Goal: Task Accomplishment & Management: Manage account settings

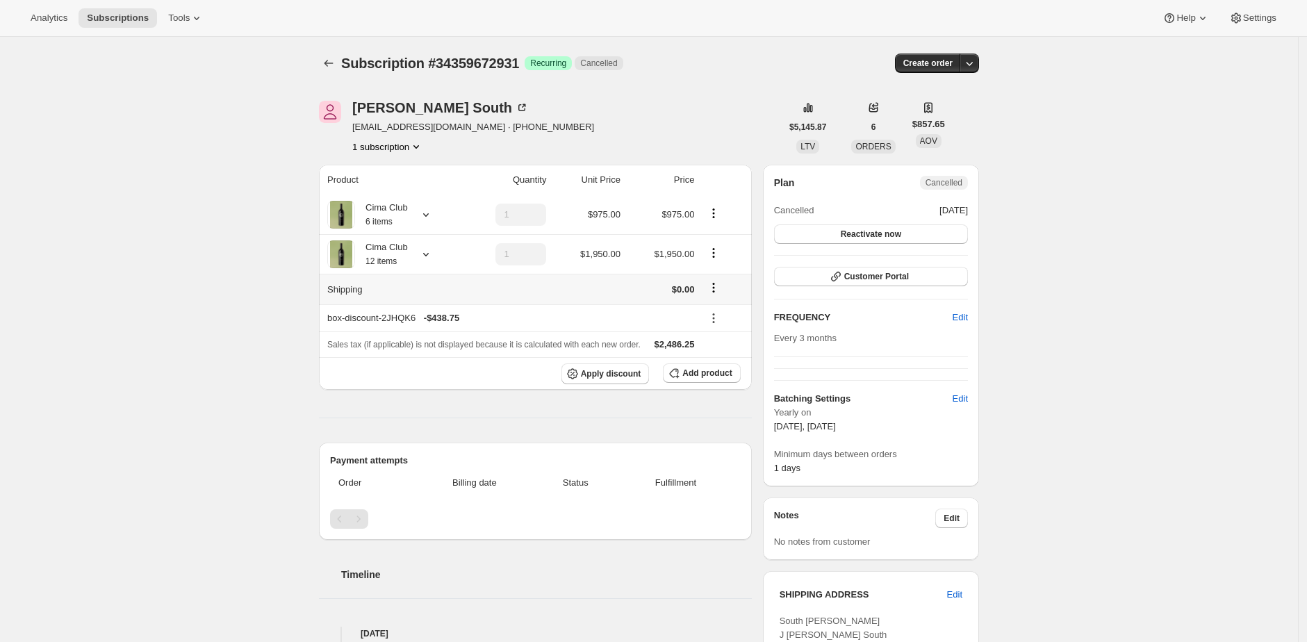
click at [715, 288] on icon "Shipping actions" at bounding box center [714, 288] width 2 height 2
click at [1144, 233] on div "Subscription #34359672931. This page is ready Subscription #34359672931 Success…" at bounding box center [649, 636] width 1298 height 1198
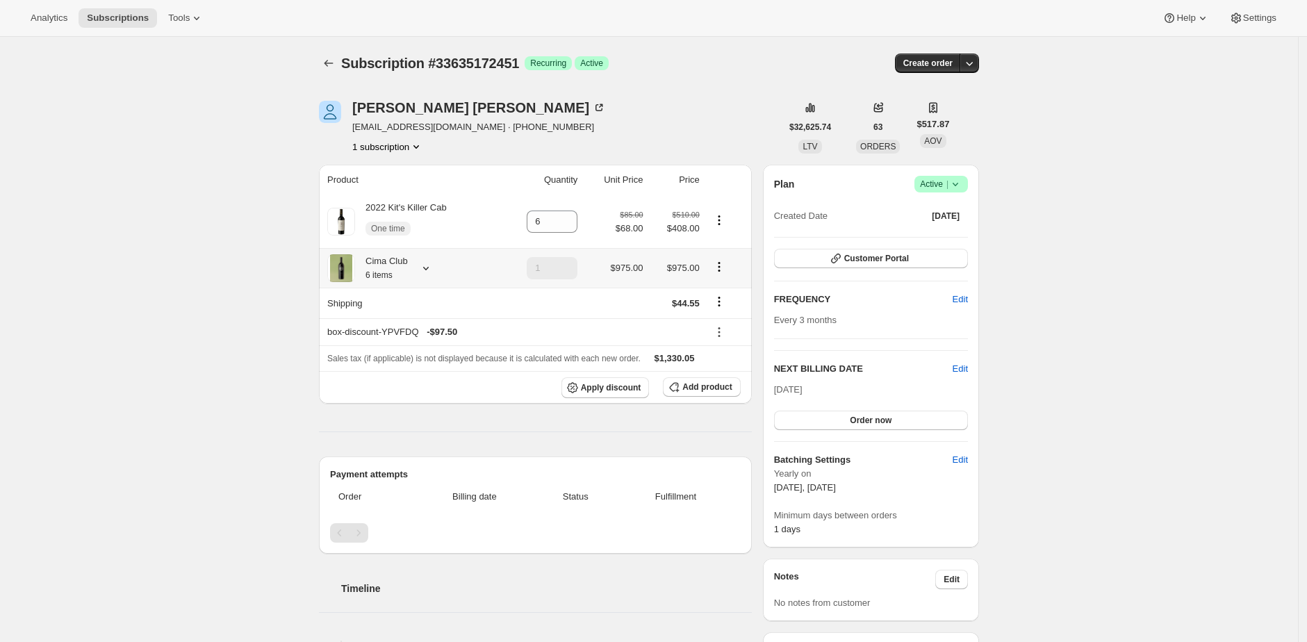
click at [401, 270] on div "Cima Club 6 items" at bounding box center [381, 268] width 53 height 28
click at [726, 305] on icon "Shipping actions" at bounding box center [719, 302] width 14 height 14
click at [1064, 275] on div "Subscription #33635172451. This page is ready Subscription #33635172451 Success…" at bounding box center [649, 641] width 1298 height 1209
click at [723, 304] on icon "Shipping actions" at bounding box center [719, 302] width 14 height 14
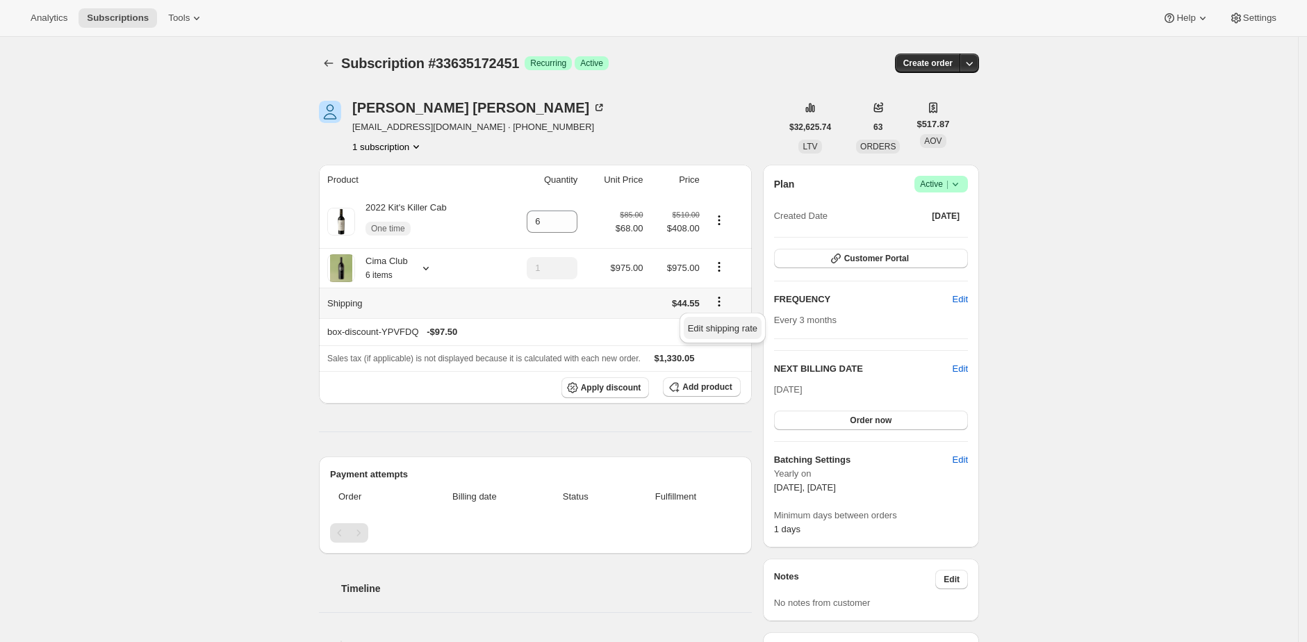
click at [723, 332] on span "Edit shipping rate" at bounding box center [722, 328] width 69 height 10
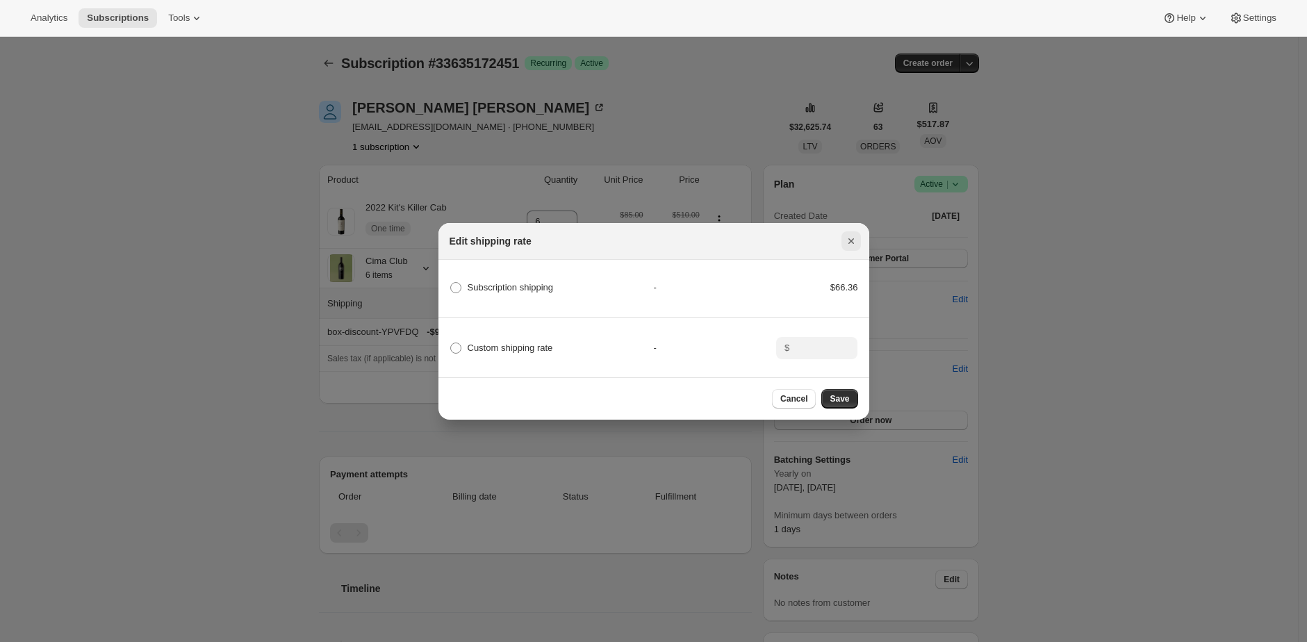
click at [849, 234] on icon "Close" at bounding box center [851, 241] width 14 height 14
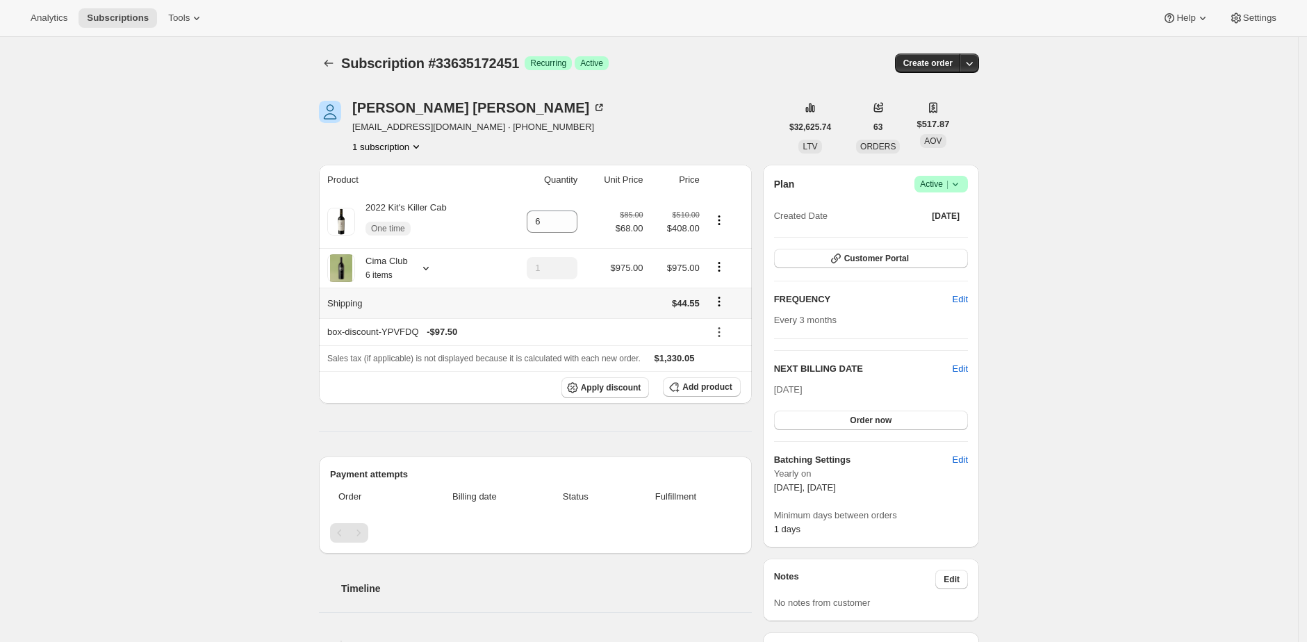
click at [1106, 273] on div "Subscription #33635172451. This page is ready Subscription #33635172451 Success…" at bounding box center [649, 641] width 1298 height 1209
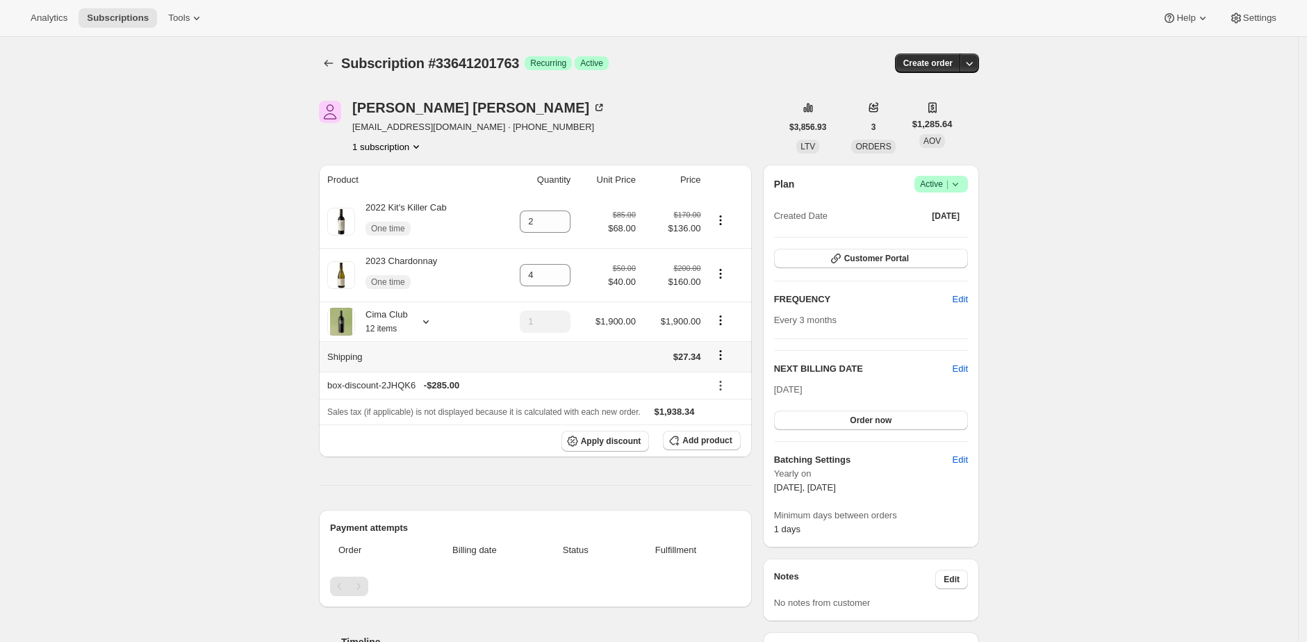
click at [726, 353] on icon "Shipping actions" at bounding box center [720, 355] width 14 height 14
click at [732, 374] on button "Edit shipping rate" at bounding box center [723, 382] width 78 height 22
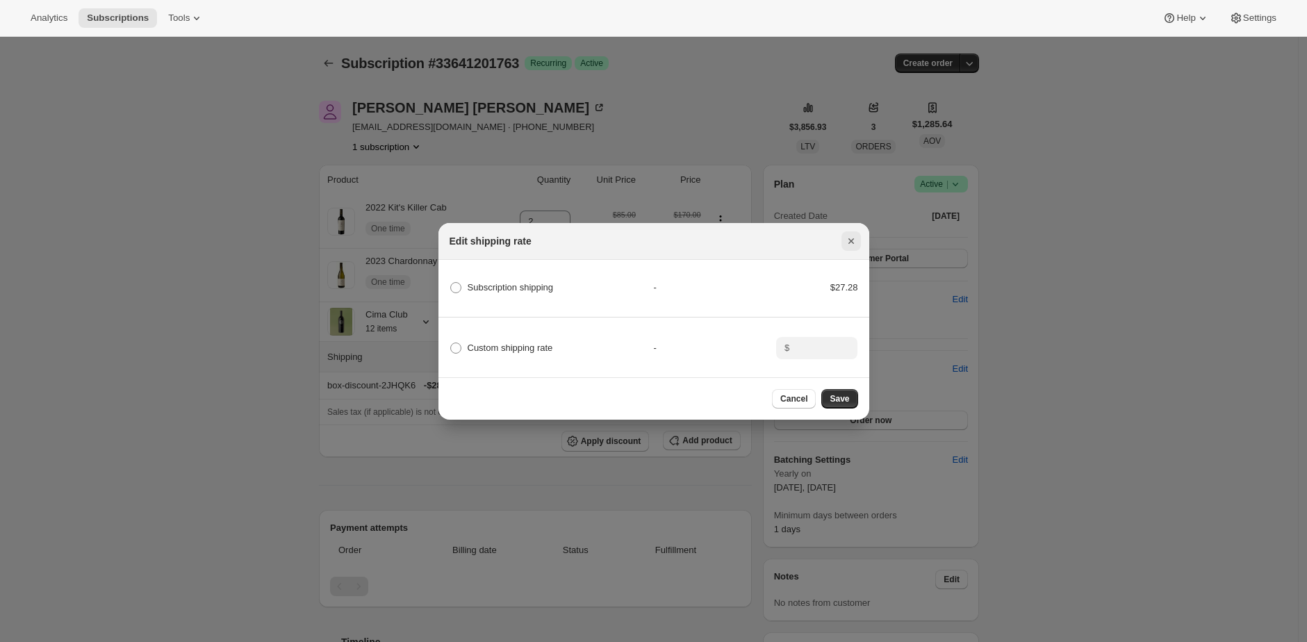
click at [854, 238] on icon "Close" at bounding box center [851, 241] width 14 height 14
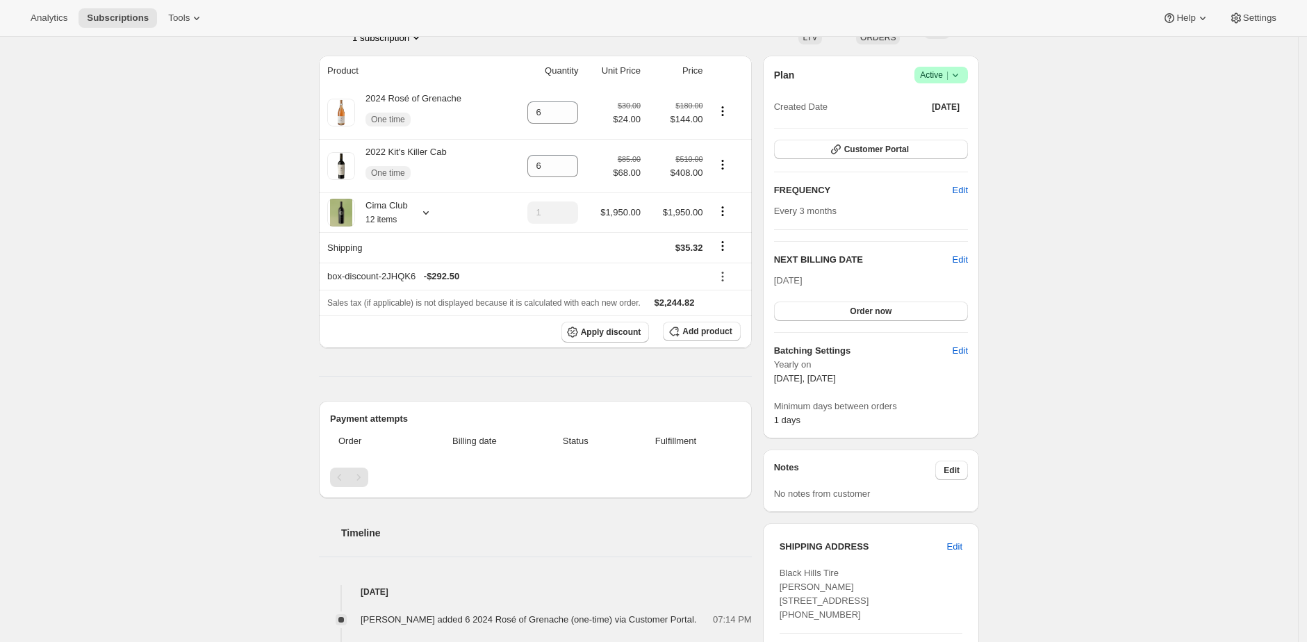
scroll to position [108, 0]
click at [728, 252] on icon "Shipping actions" at bounding box center [723, 247] width 14 height 14
click at [730, 267] on span "Edit shipping rate" at bounding box center [725, 274] width 69 height 14
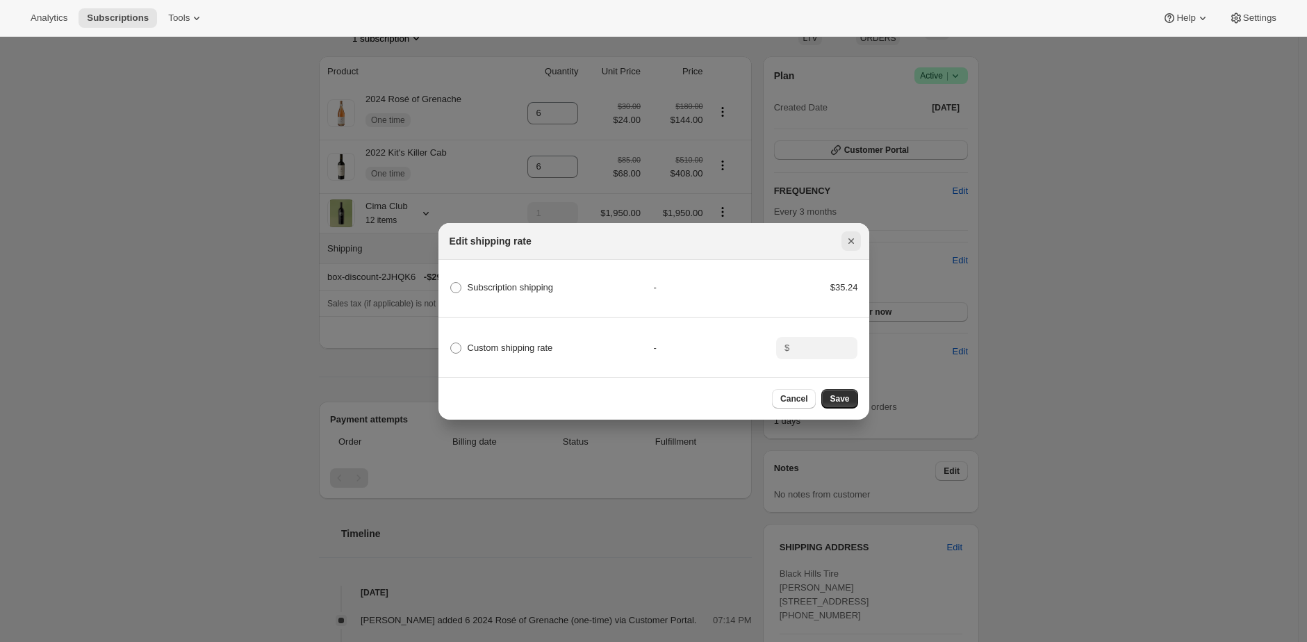
click at [850, 234] on icon "Close" at bounding box center [851, 241] width 14 height 14
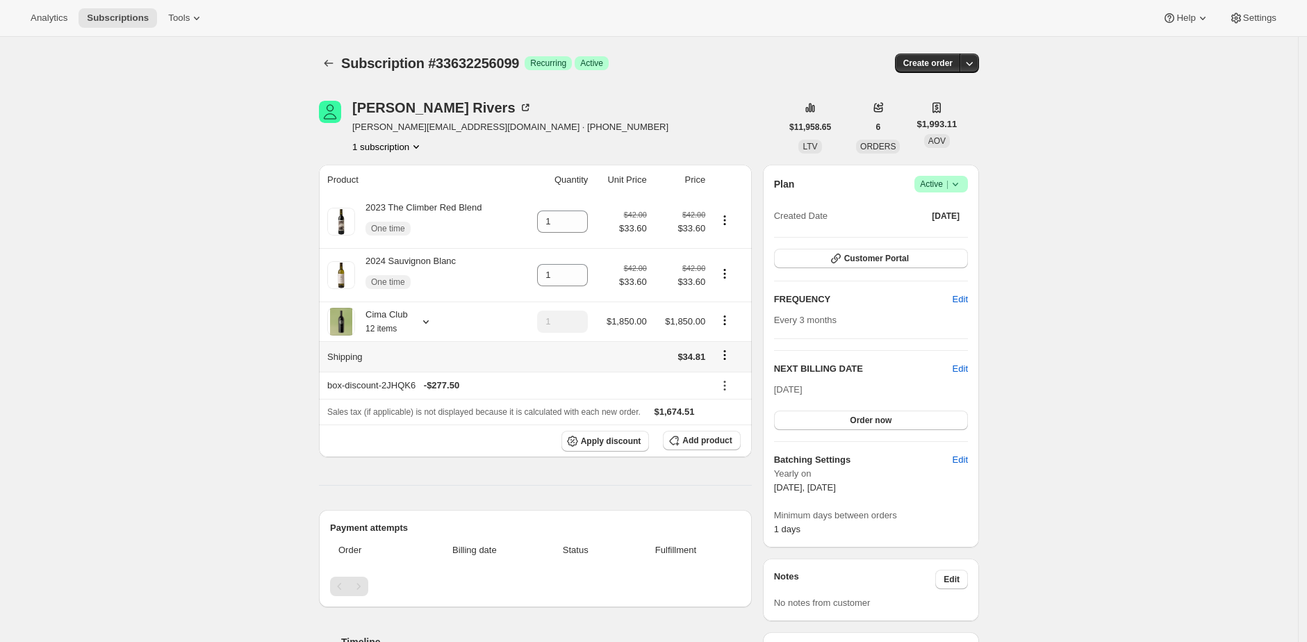
click at [730, 358] on icon "Shipping actions" at bounding box center [725, 355] width 14 height 14
click at [732, 377] on span "Edit shipping rate" at bounding box center [727, 382] width 69 height 10
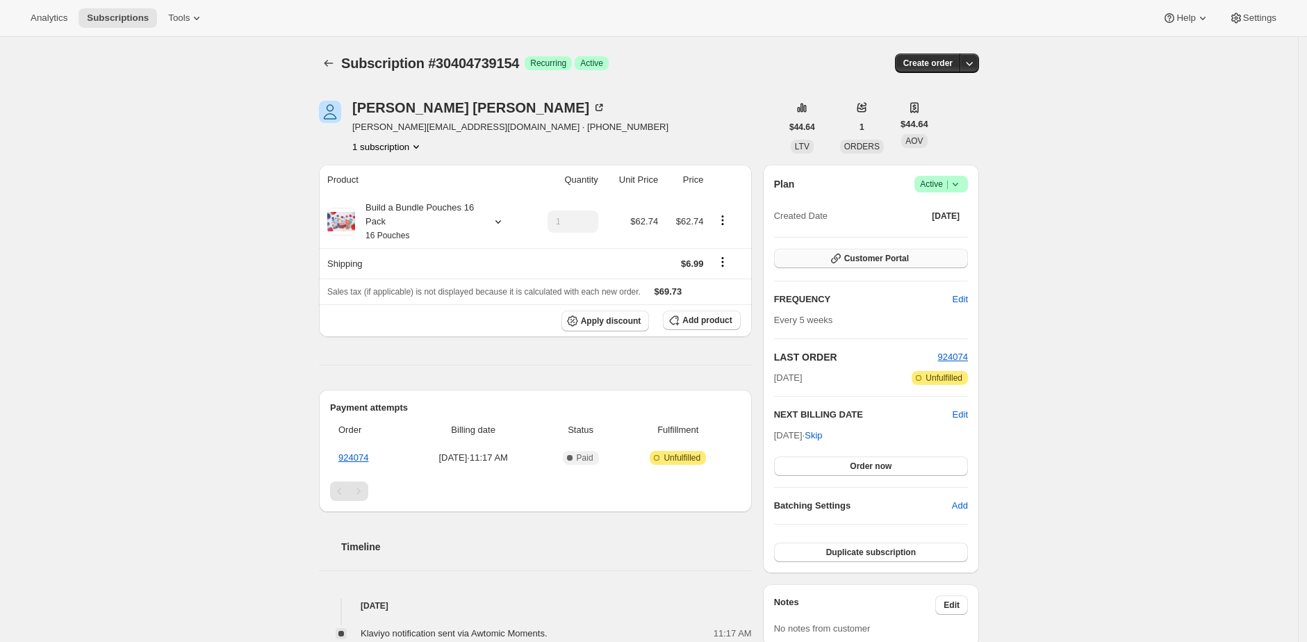
click at [898, 254] on span "Customer Portal" at bounding box center [876, 258] width 65 height 11
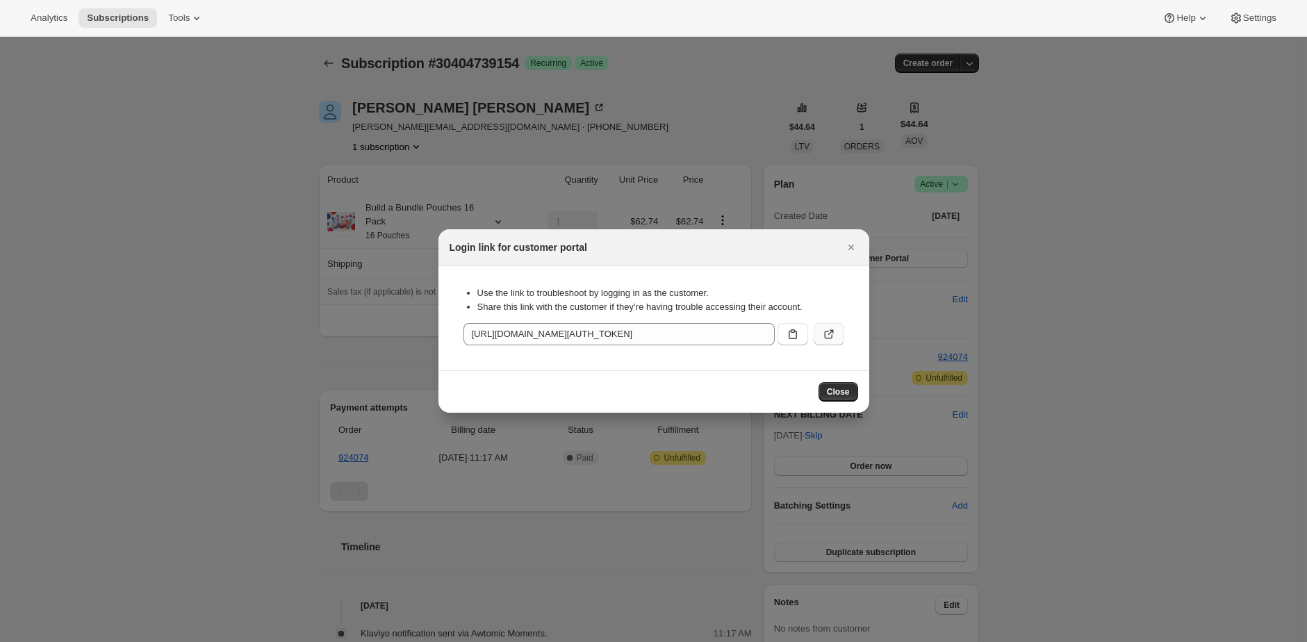
click at [835, 340] on icon ":rbt:" at bounding box center [829, 334] width 14 height 14
click at [592, 119] on div at bounding box center [653, 321] width 1307 height 642
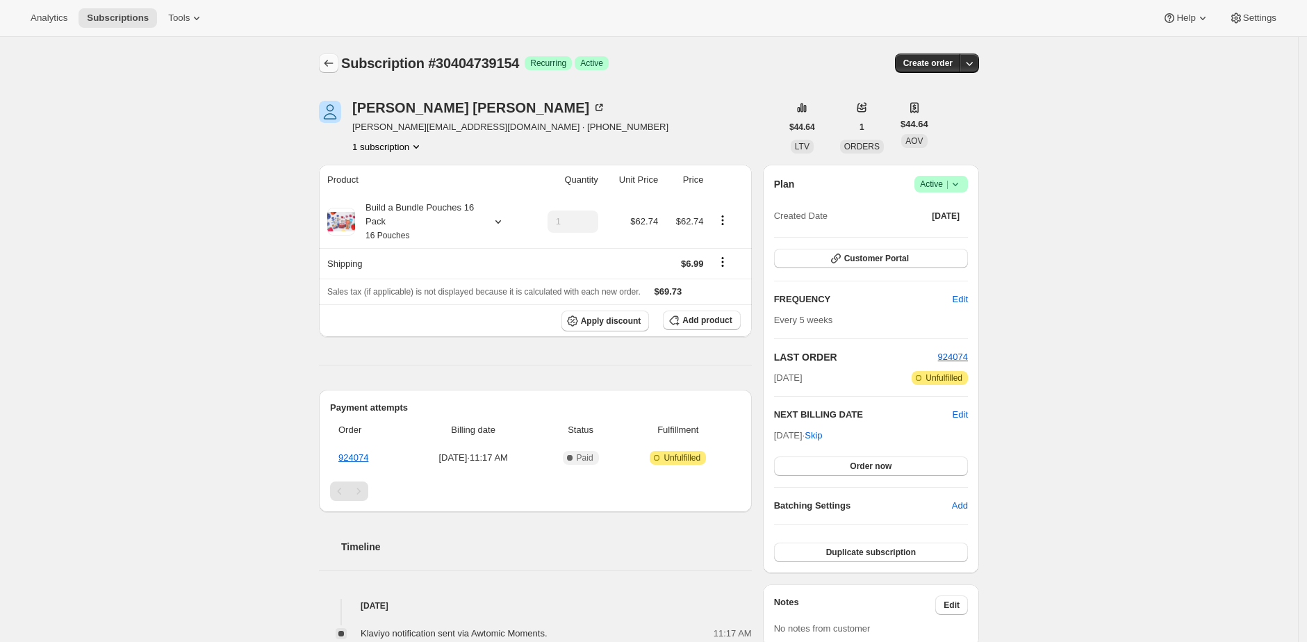
click at [327, 61] on icon "Subscriptions" at bounding box center [329, 63] width 14 height 14
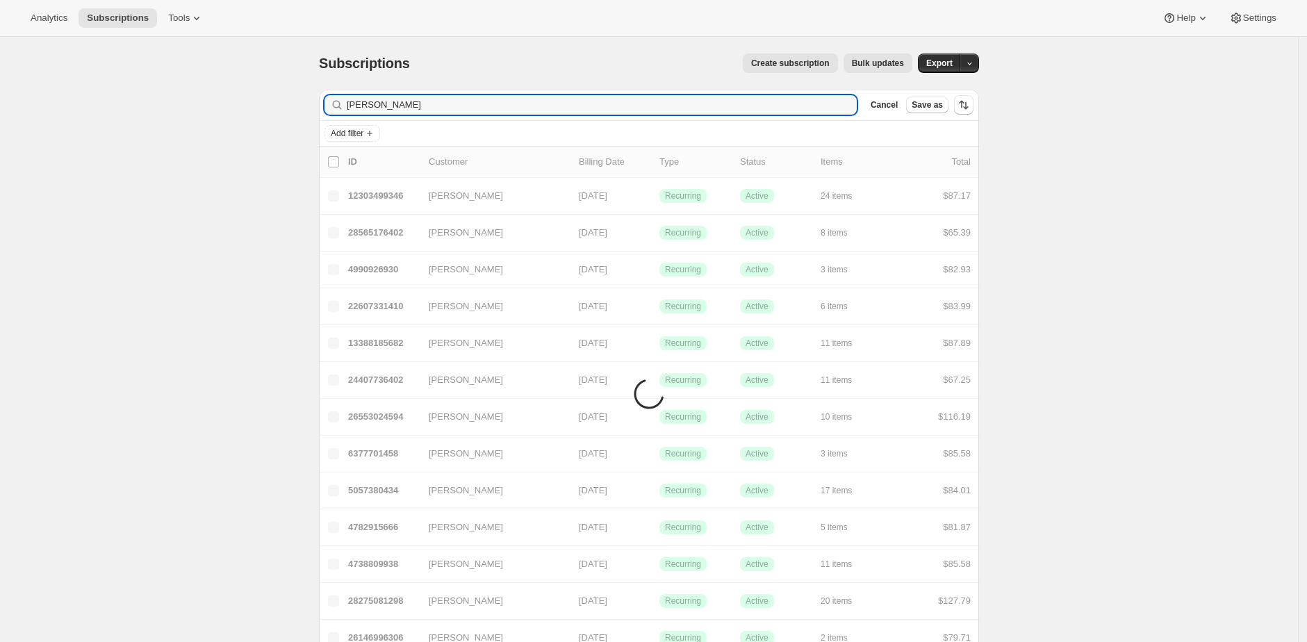
type input "yuhas"
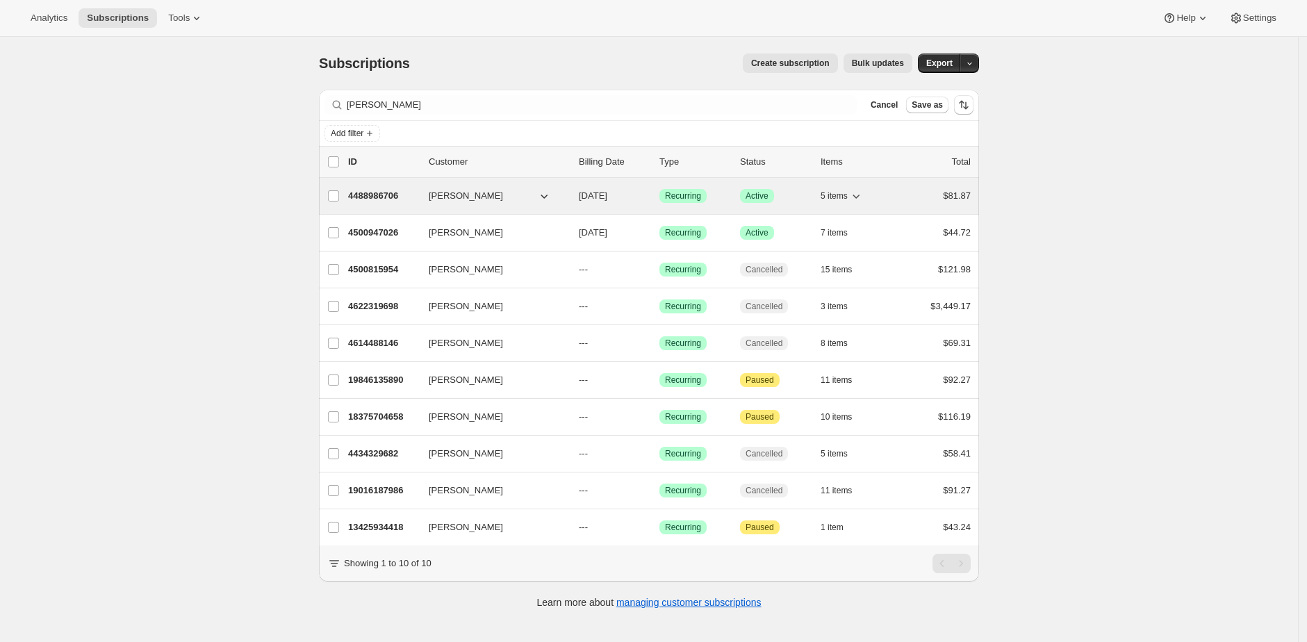
click at [369, 188] on div "4488986706 Emily Yuhas 02/27/2026 Success Recurring Success Active 5 items $81.…" at bounding box center [659, 195] width 622 height 19
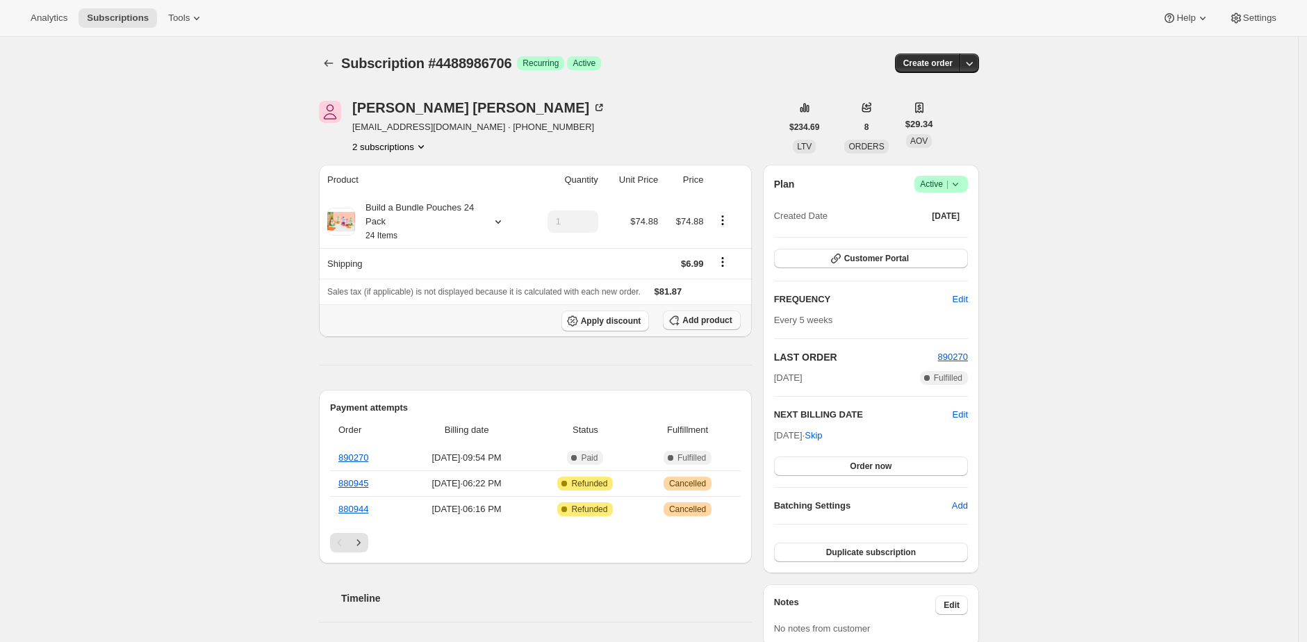
click at [705, 322] on span "Add product" at bounding box center [706, 320] width 49 height 11
click at [720, 317] on span "Add product" at bounding box center [706, 320] width 49 height 11
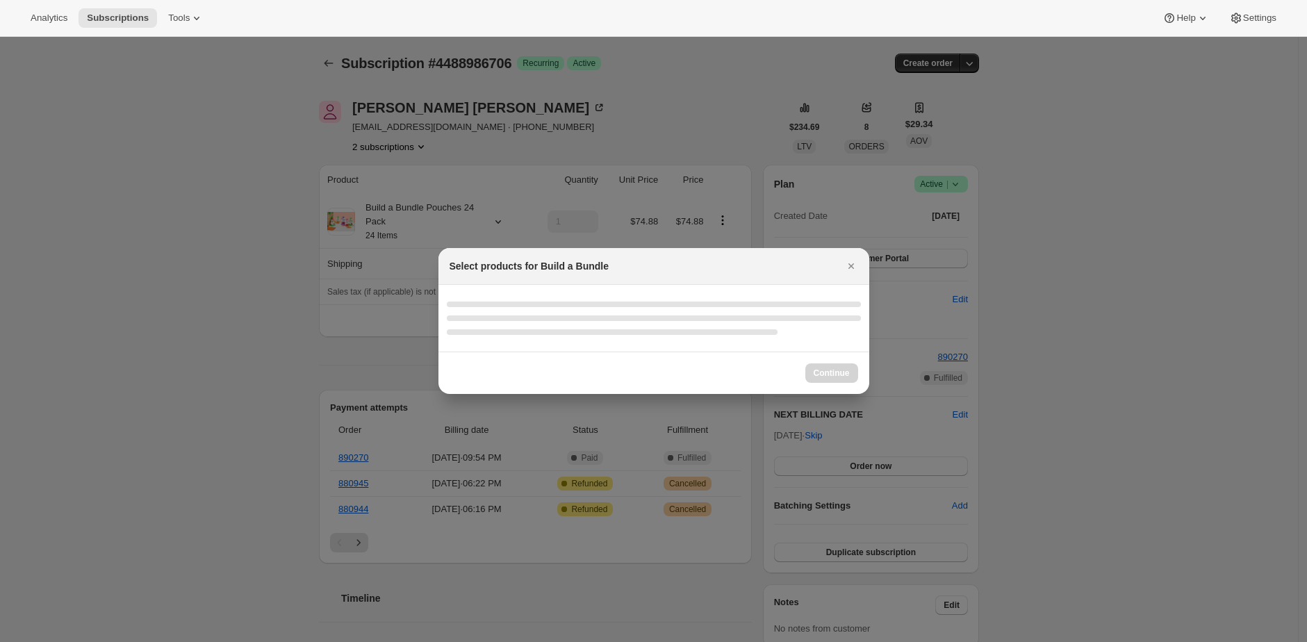
select select "gid://shopify/ProductVariant/42094505427026"
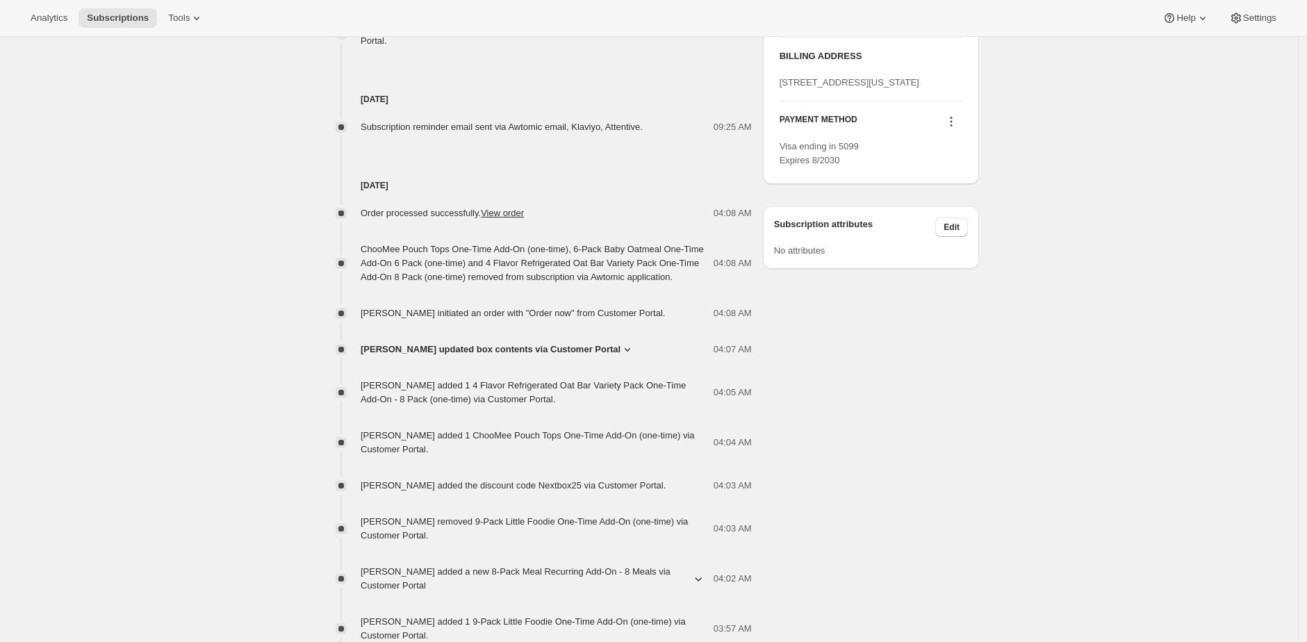
scroll to position [731, 0]
click at [520, 354] on div "Order processed successfully. View order 04:08 AM ChooMee Pouch Tops One-Time A…" at bounding box center [535, 521] width 433 height 659
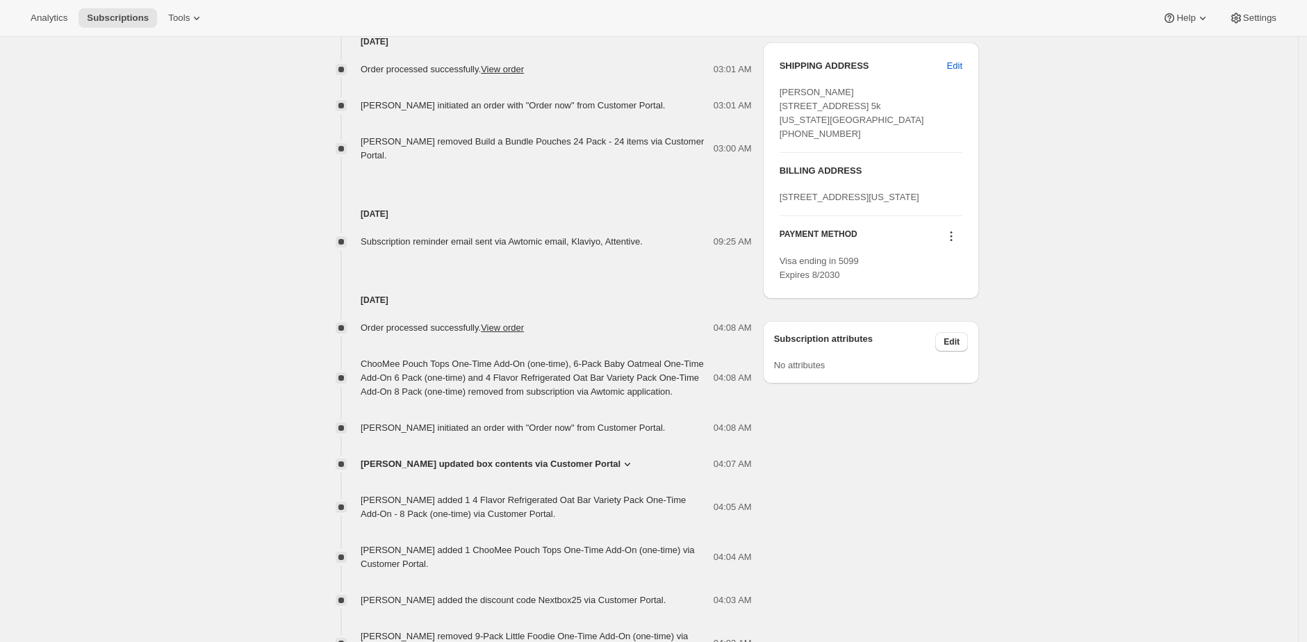
scroll to position [615, 0]
click at [484, 143] on span "[PERSON_NAME] removed Build a Bundle Pouches 24 Pack - 24 items via Customer Po…" at bounding box center [532, 149] width 343 height 24
drag, startPoint x: 484, startPoint y: 143, endPoint x: 585, endPoint y: 139, distance: 101.5
click at [585, 139] on span "[PERSON_NAME] removed Build a Bundle Pouches 24 Pack - 24 items via Customer Po…" at bounding box center [532, 149] width 343 height 24
copy span "Build a Bundle Pouches 24 Pack"
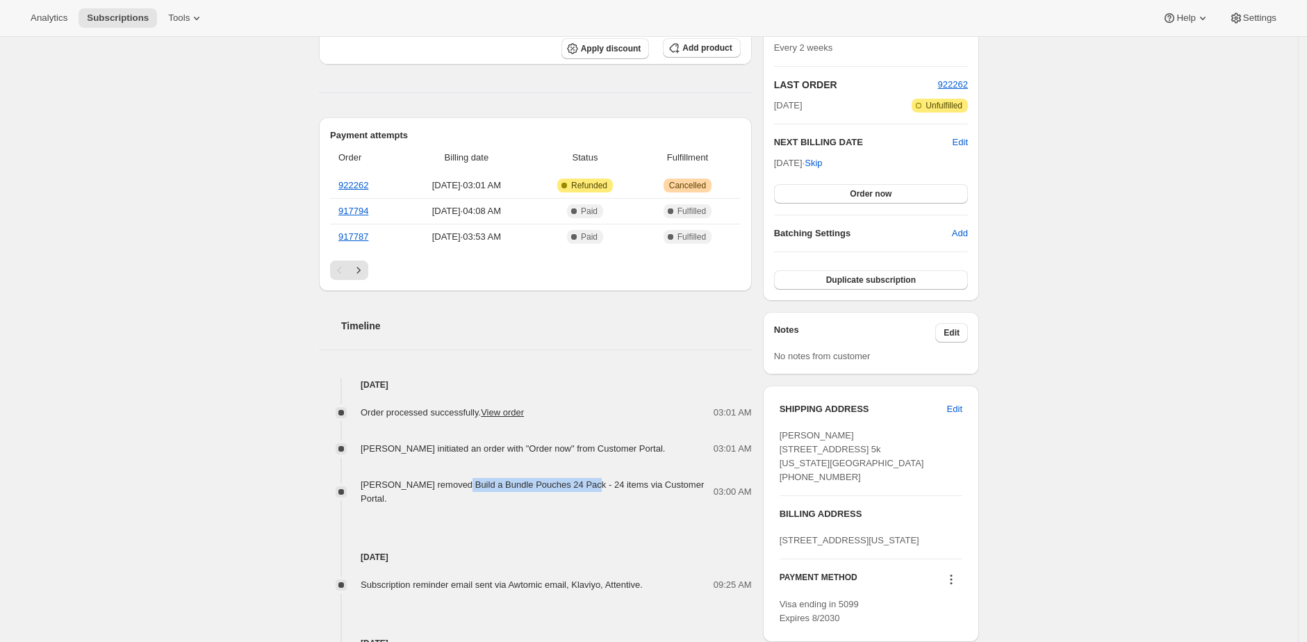
scroll to position [0, 0]
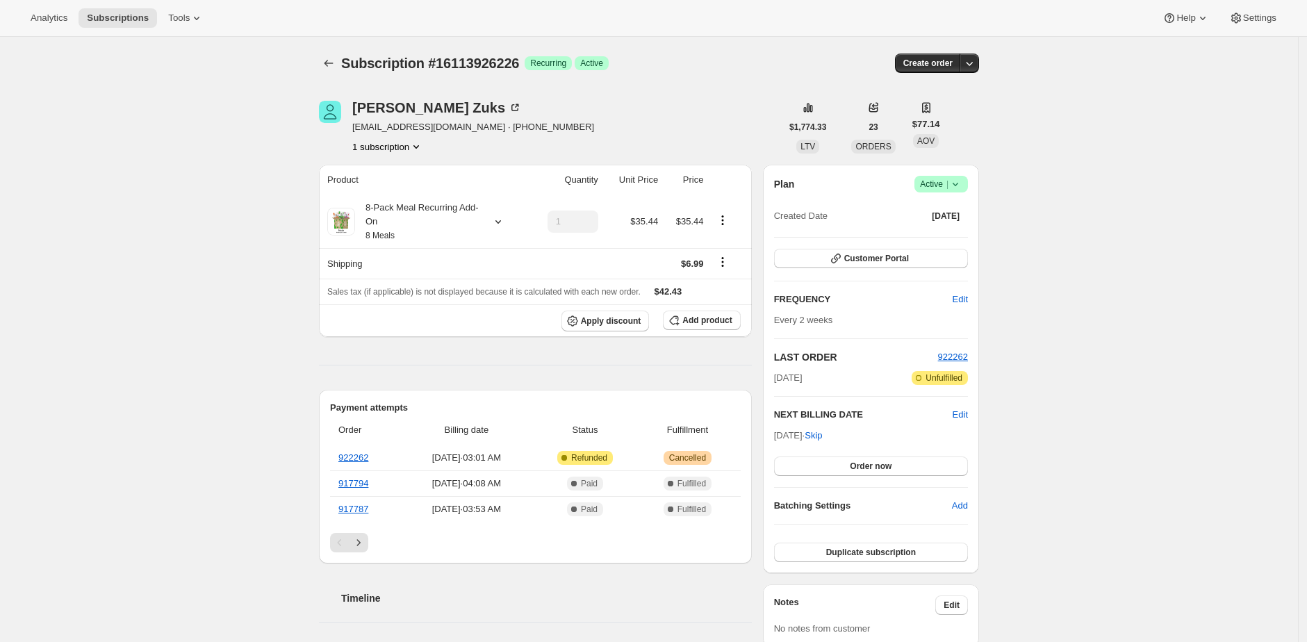
click at [702, 136] on div "[PERSON_NAME] [EMAIL_ADDRESS][DOMAIN_NAME] · [PHONE_NUMBER] 1 subscription" at bounding box center [550, 127] width 462 height 53
